Goal: Ask a question: Seek information or help from site administrators or community

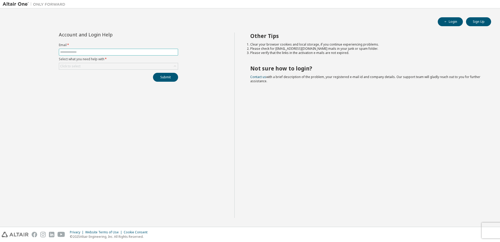
click at [86, 49] on span at bounding box center [118, 52] width 119 height 7
click at [86, 50] on span at bounding box center [118, 52] width 119 height 7
drag, startPoint x: 86, startPoint y: 50, endPoint x: 87, endPoint y: 52, distance: 2.7
click at [87, 52] on input "text" at bounding box center [118, 52] width 117 height 4
type input "**********"
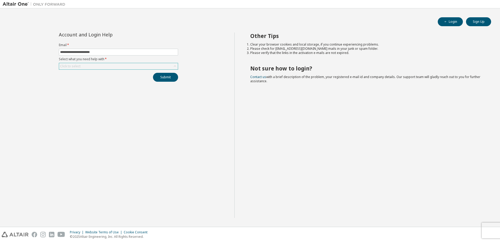
click at [94, 64] on div "Click to select" at bounding box center [118, 66] width 119 height 6
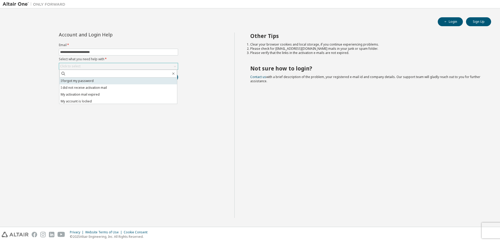
click at [89, 82] on li "I forgot my password" at bounding box center [118, 80] width 118 height 7
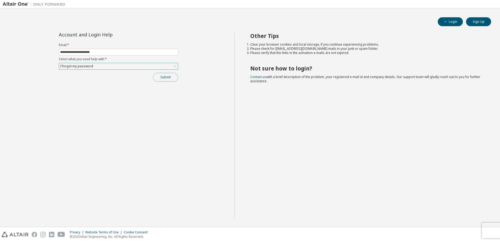
click at [174, 76] on button "Submit" at bounding box center [165, 77] width 25 height 9
click at [489, 231] on icon "button" at bounding box center [489, 231] width 2 height 2
click at [161, 76] on button "Submit" at bounding box center [165, 77] width 25 height 9
click at [490, 231] on icon "button" at bounding box center [489, 231] width 2 height 2
click at [168, 76] on button "Submit" at bounding box center [165, 77] width 25 height 9
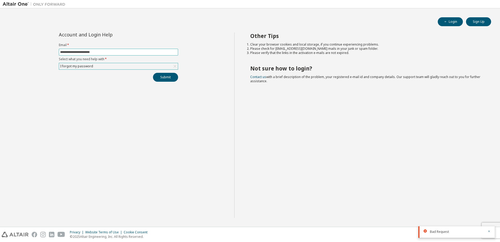
click at [78, 50] on span "**********" at bounding box center [118, 52] width 119 height 7
click at [79, 50] on input "**********" at bounding box center [118, 52] width 117 height 4
click at [165, 71] on div "**********" at bounding box center [119, 56] width 126 height 49
click at [166, 75] on button "Submit" at bounding box center [165, 77] width 25 height 9
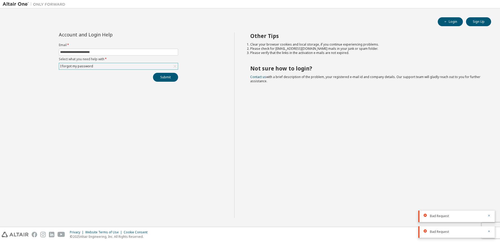
click at [495, 215] on div "Bad Request" at bounding box center [457, 216] width 76 height 12
click at [493, 216] on div "Bad Request" at bounding box center [457, 216] width 76 height 12
click at [490, 216] on icon "button" at bounding box center [489, 216] width 2 height 2
click at [491, 234] on button "button" at bounding box center [489, 231] width 3 height 5
click at [261, 79] on span "Contact us with a brief description of the problem, your registered e-mail id a…" at bounding box center [365, 79] width 230 height 9
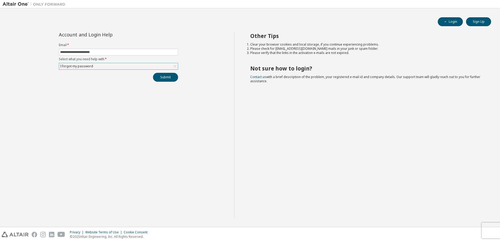
drag, startPoint x: 258, startPoint y: 77, endPoint x: 265, endPoint y: 80, distance: 7.1
click at [257, 77] on link "Contact us" at bounding box center [258, 77] width 16 height 4
click at [257, 76] on link "Contact us" at bounding box center [258, 77] width 16 height 4
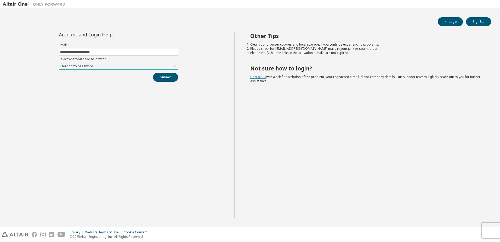
click at [257, 76] on link "Contact us" at bounding box center [258, 77] width 16 height 4
click at [170, 66] on div "I forgot my password" at bounding box center [118, 66] width 119 height 6
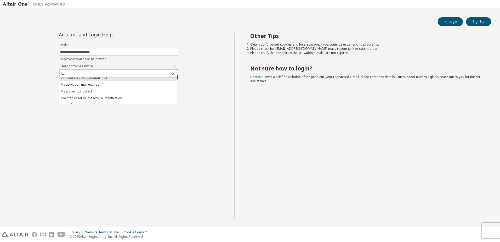
scroll to position [15, 0]
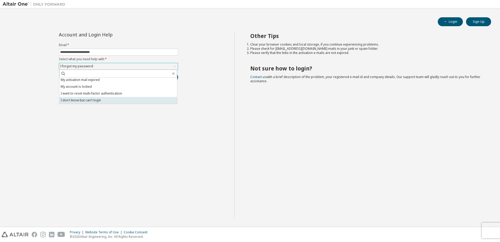
click at [84, 101] on li "I don't know but can't login" at bounding box center [118, 100] width 118 height 7
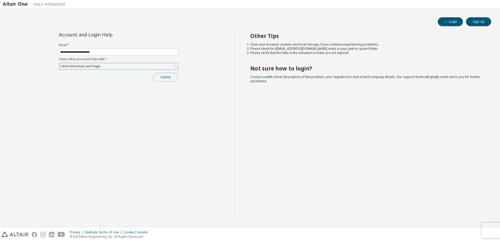
click at [162, 77] on button "Submit" at bounding box center [165, 77] width 25 height 9
click at [488, 230] on icon "button" at bounding box center [489, 230] width 3 height 3
click at [21, 3] on img at bounding box center [35, 4] width 65 height 5
click at [109, 50] on input "text" at bounding box center [118, 52] width 117 height 4
type input "**********"
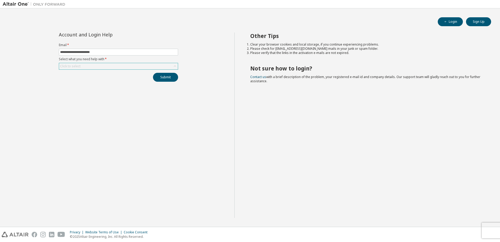
click at [116, 65] on div "Click to select" at bounding box center [118, 66] width 119 height 6
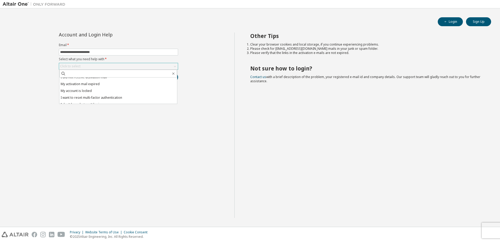
scroll to position [15, 0]
click at [114, 99] on li "I don't know but can't login" at bounding box center [118, 100] width 118 height 7
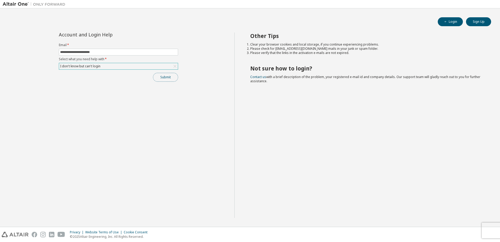
click at [163, 77] on button "Submit" at bounding box center [165, 77] width 25 height 9
click at [256, 77] on link "Contact us" at bounding box center [258, 77] width 16 height 4
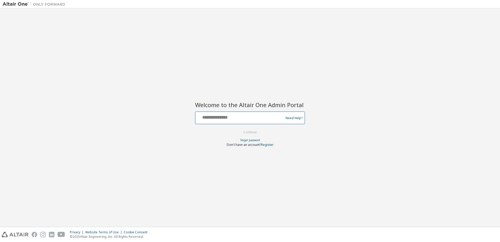
click at [270, 116] on input "text" at bounding box center [241, 117] width 86 height 8
type input "**********"
click at [257, 131] on button "Continue" at bounding box center [250, 132] width 24 height 8
click at [242, 139] on link "Forgot password" at bounding box center [250, 140] width 20 height 4
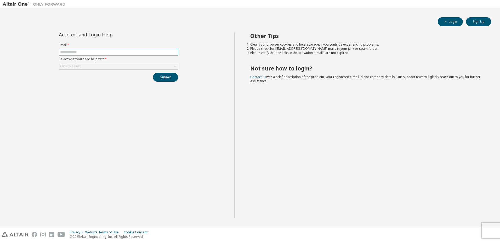
click at [91, 50] on input "text" at bounding box center [118, 52] width 117 height 4
type input "**********"
click at [344, 171] on div "Other Tips Clear your browser cookies and local storage, if you continue experi…" at bounding box center [365, 124] width 263 height 185
click at [105, 70] on div "**********" at bounding box center [119, 56] width 126 height 49
click at [104, 66] on div "Click to select" at bounding box center [118, 66] width 119 height 6
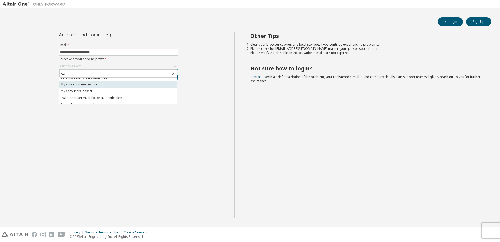
scroll to position [15, 0]
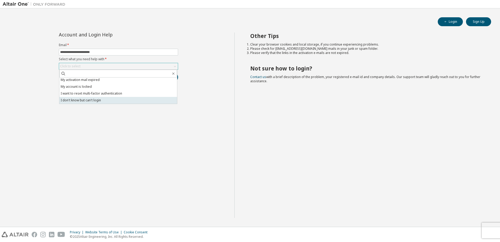
click at [102, 100] on li "I don't know but can't login" at bounding box center [118, 100] width 118 height 7
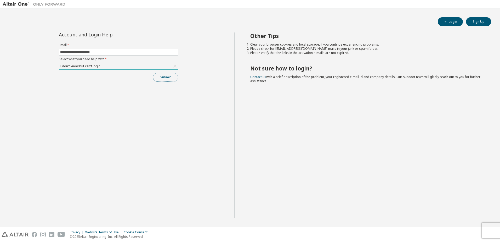
click at [160, 79] on button "Submit" at bounding box center [165, 77] width 25 height 9
